Goal: Information Seeking & Learning: Find contact information

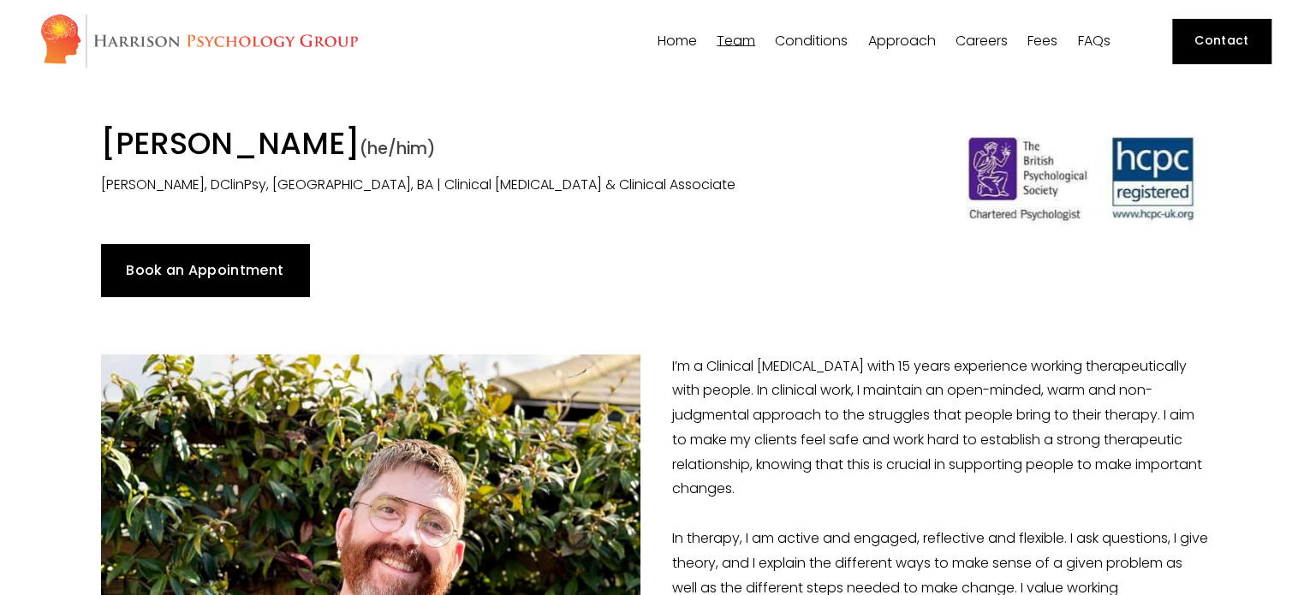
click at [1246, 44] on link "Contact" at bounding box center [1221, 41] width 98 height 45
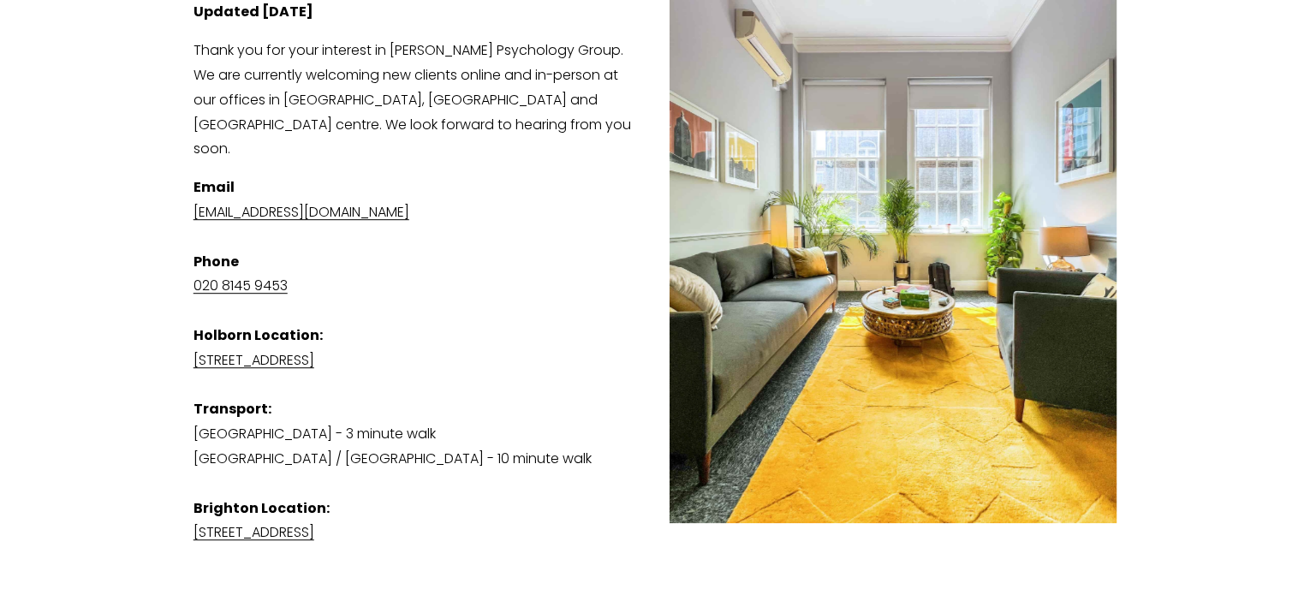
scroll to position [342, 0]
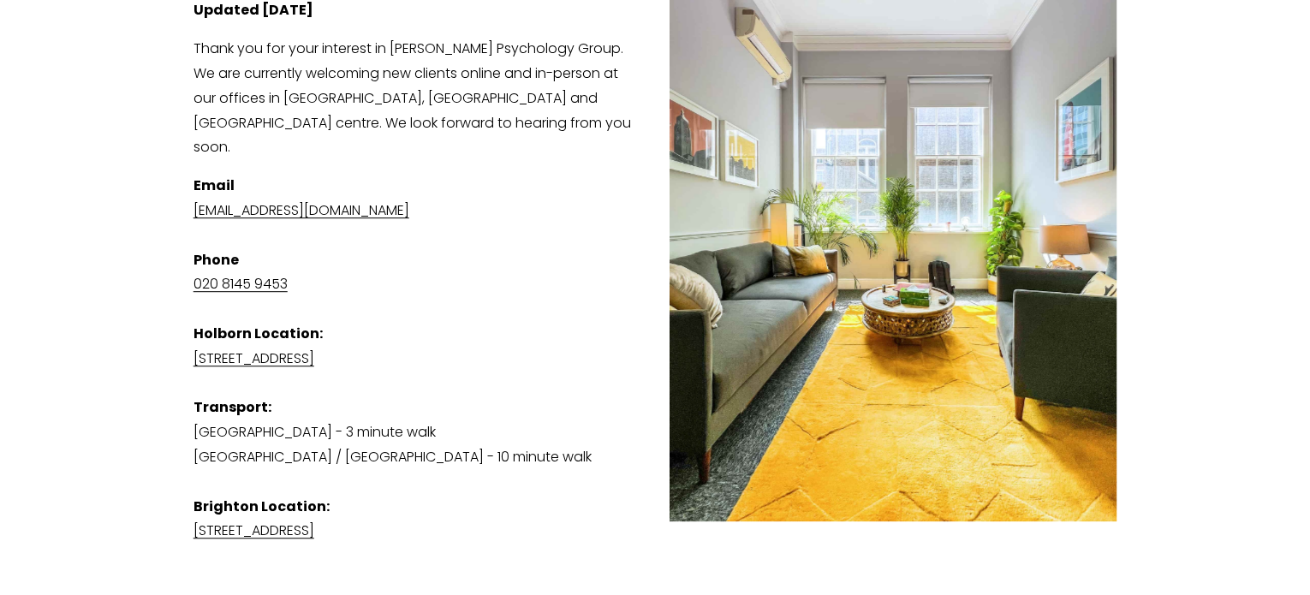
drag, startPoint x: 377, startPoint y: 187, endPoint x: 330, endPoint y: 235, distance: 67.2
click at [330, 235] on p "Email [EMAIL_ADDRESS][DOMAIN_NAME] Phone [PHONE_NUMBER] [GEOGRAPHIC_DATA] Locat…" at bounding box center [655, 359] width 924 height 370
drag, startPoint x: 472, startPoint y: 181, endPoint x: 181, endPoint y: 188, distance: 291.9
click at [181, 188] on div "Updated [DATE] Thank you for your interest in [PERSON_NAME] Psychology Group. W…" at bounding box center [655, 337] width 953 height 707
copy link "[EMAIL_ADDRESS][DOMAIN_NAME]"
